Goal: Check status: Check status

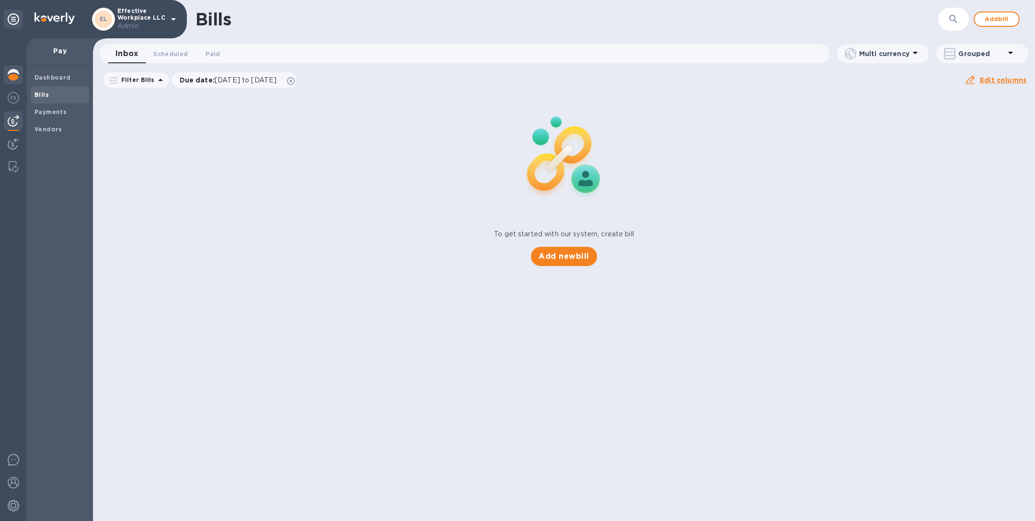
click at [15, 74] on img at bounding box center [13, 74] width 11 height 11
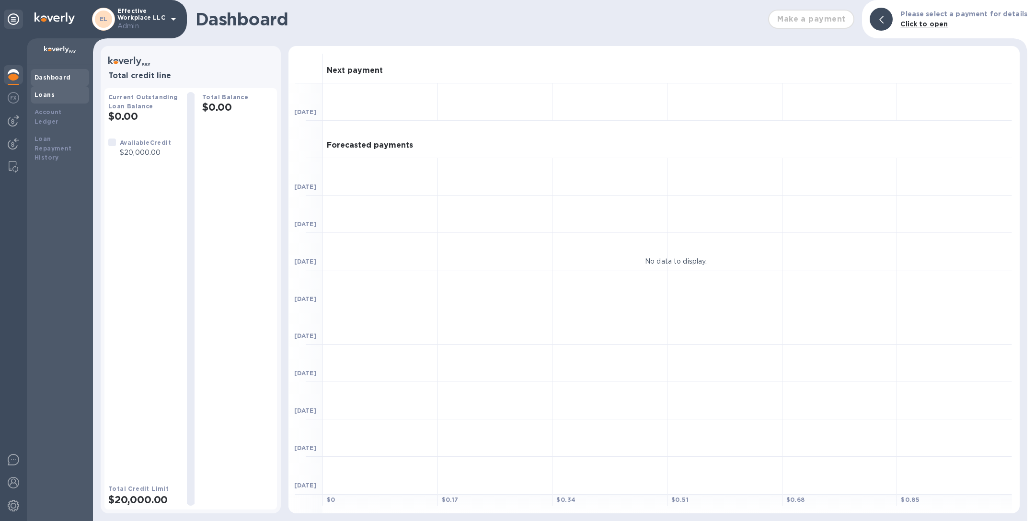
click at [41, 96] on b "Loans" at bounding box center [44, 94] width 20 height 7
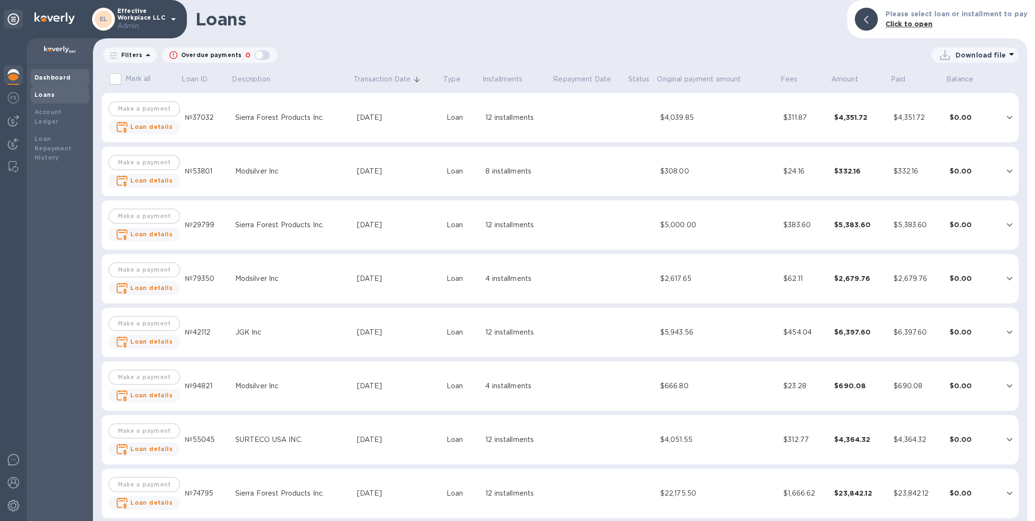
click at [37, 73] on div "Dashboard" at bounding box center [59, 78] width 51 height 10
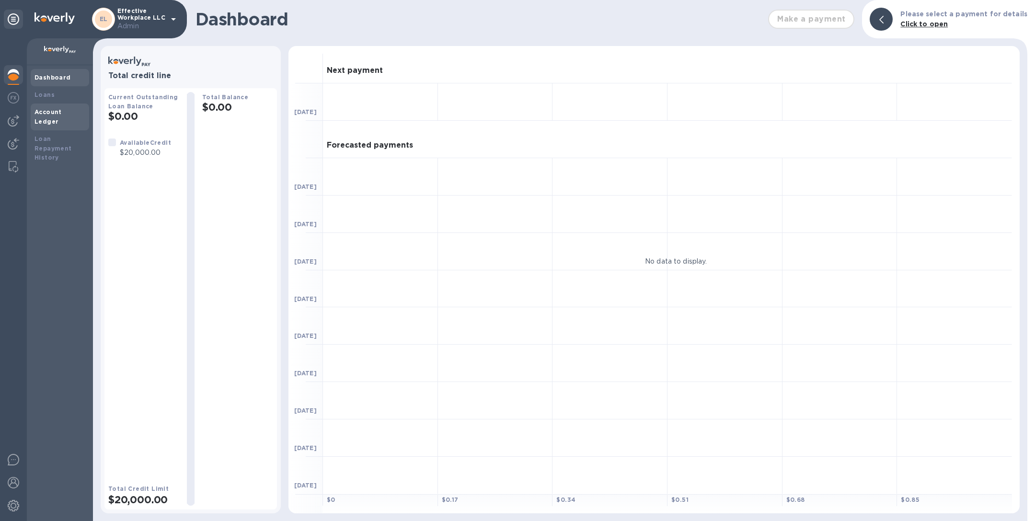
click at [41, 106] on div "Account Ledger" at bounding box center [60, 116] width 58 height 27
